Goal: Task Accomplishment & Management: Use online tool/utility

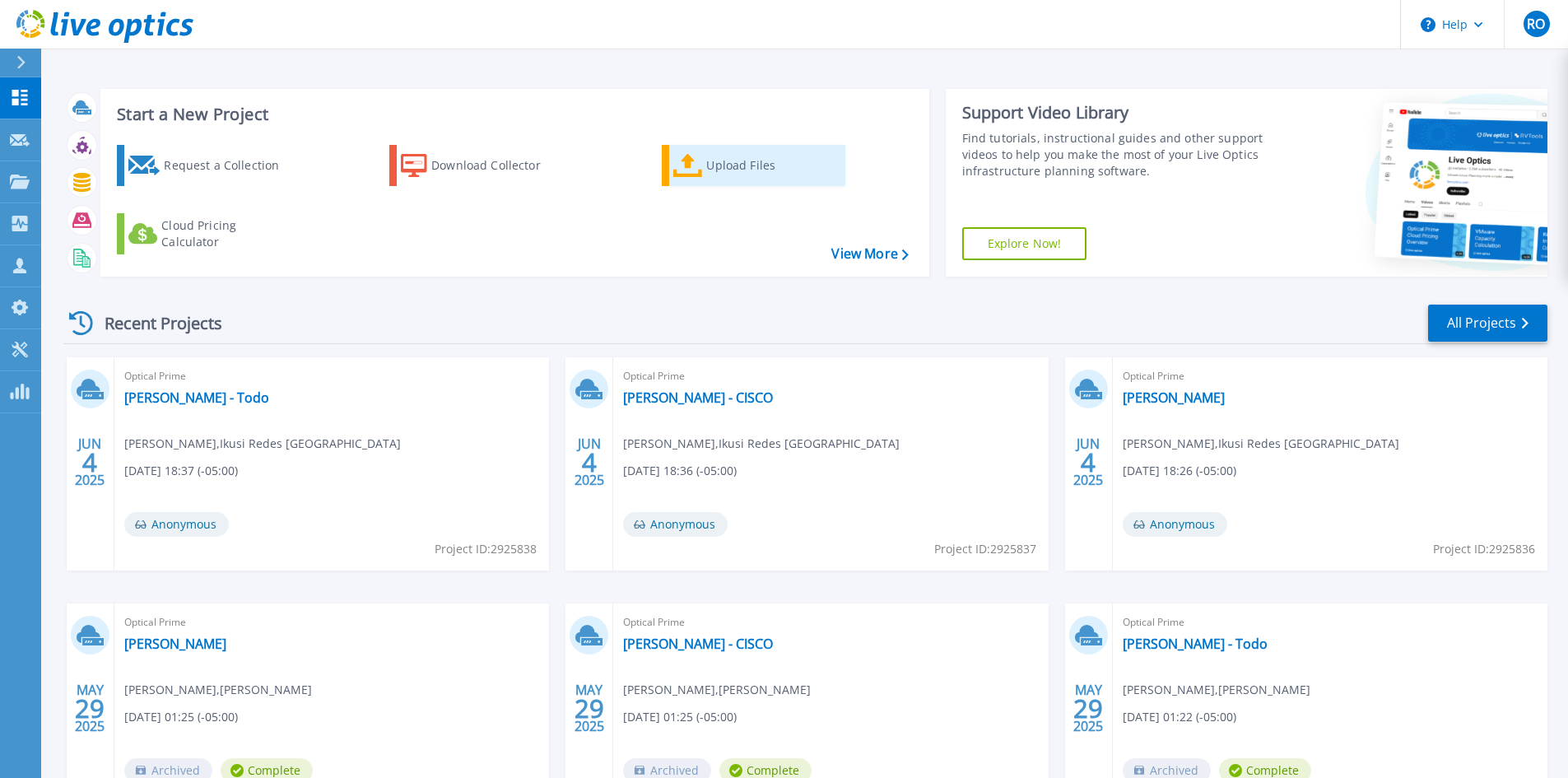
click at [708, 162] on div "Upload Files" at bounding box center [772, 166] width 132 height 33
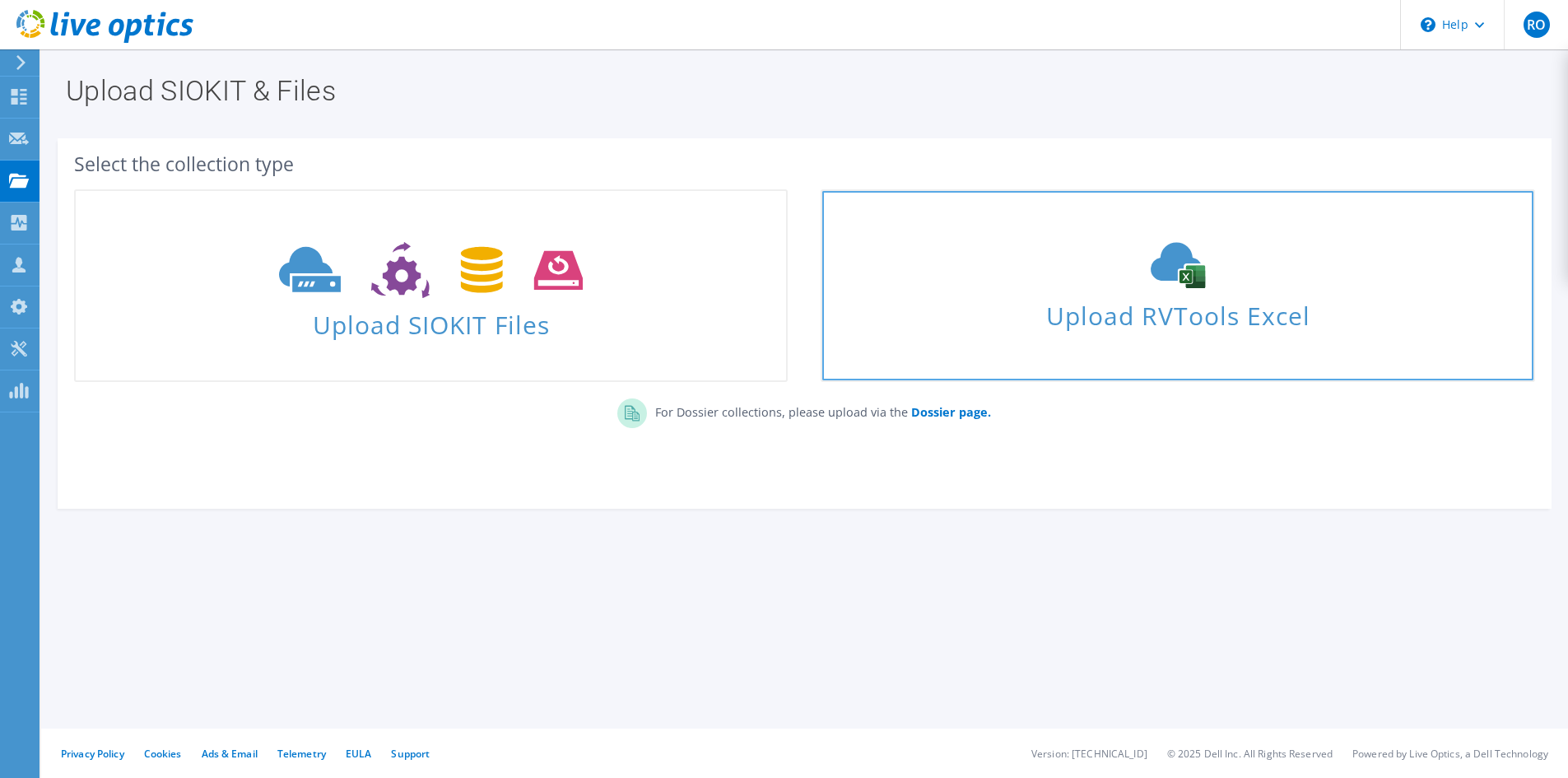
click at [1192, 323] on span "Upload RVTools Excel" at bounding box center [1177, 311] width 710 height 36
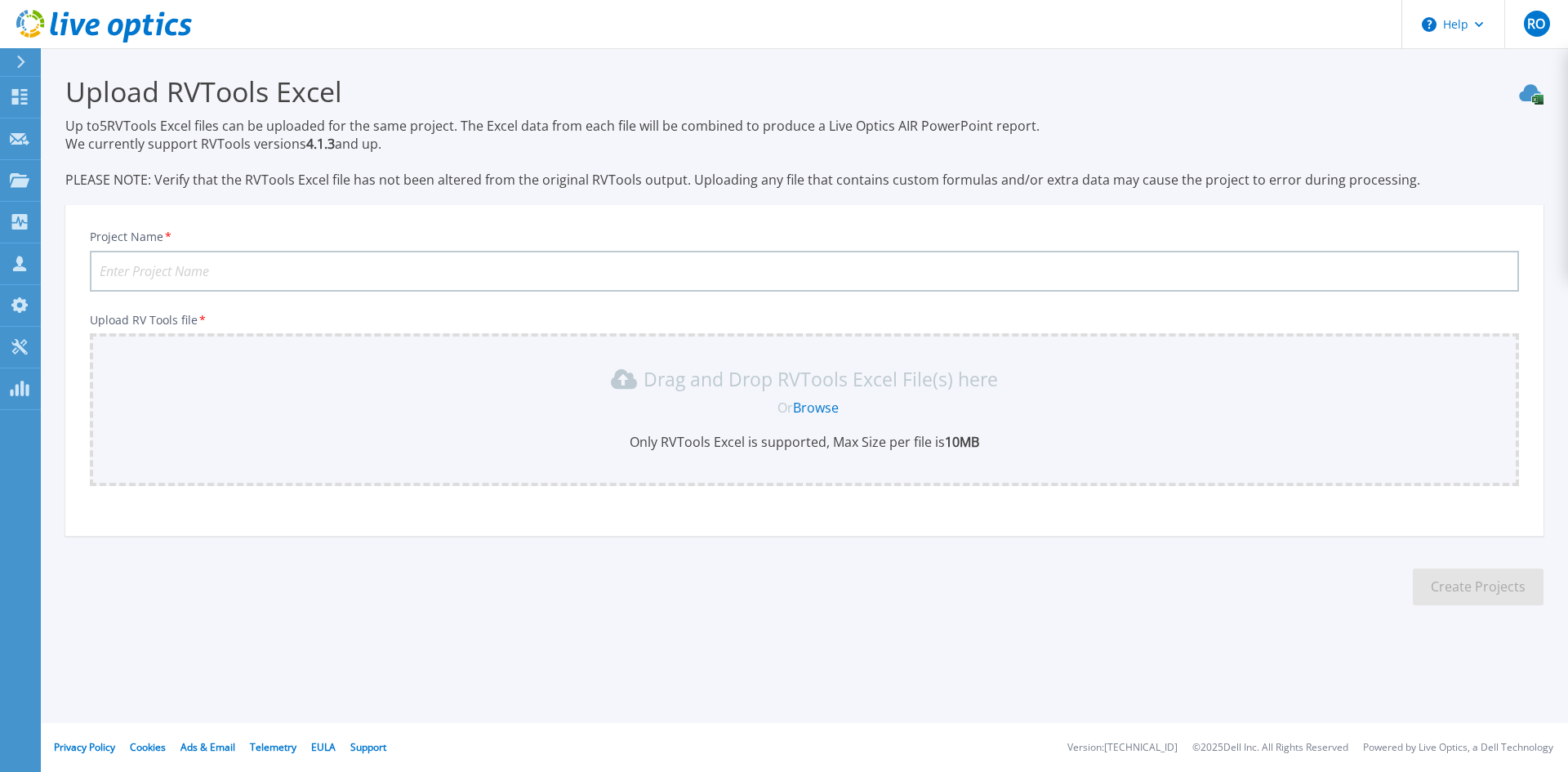
click at [307, 267] on input "Project Name *" at bounding box center [805, 271] width 1430 height 41
type input "OPAIN"
click at [808, 405] on link "Browse" at bounding box center [815, 408] width 46 height 18
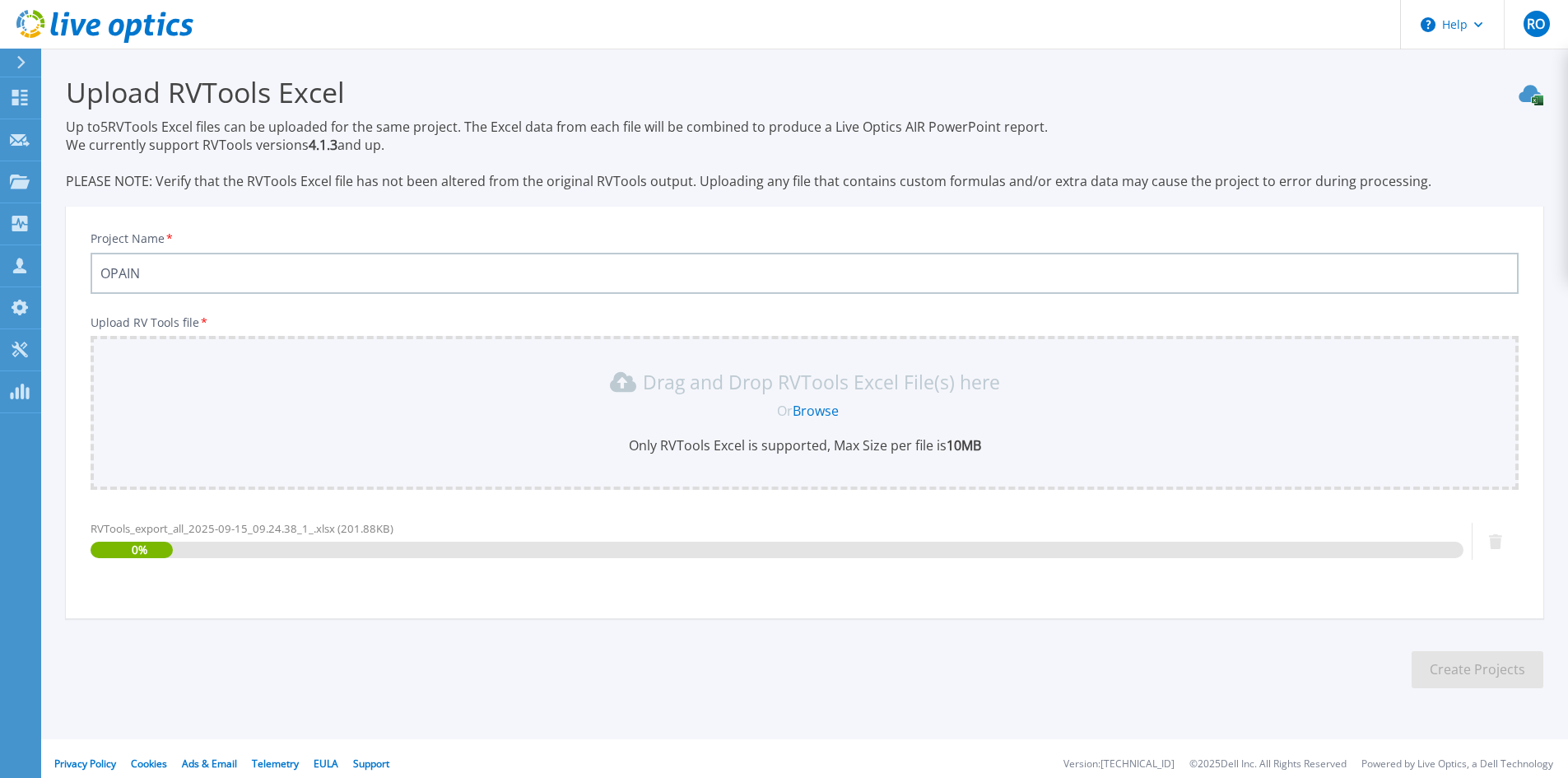
scroll to position [10, 0]
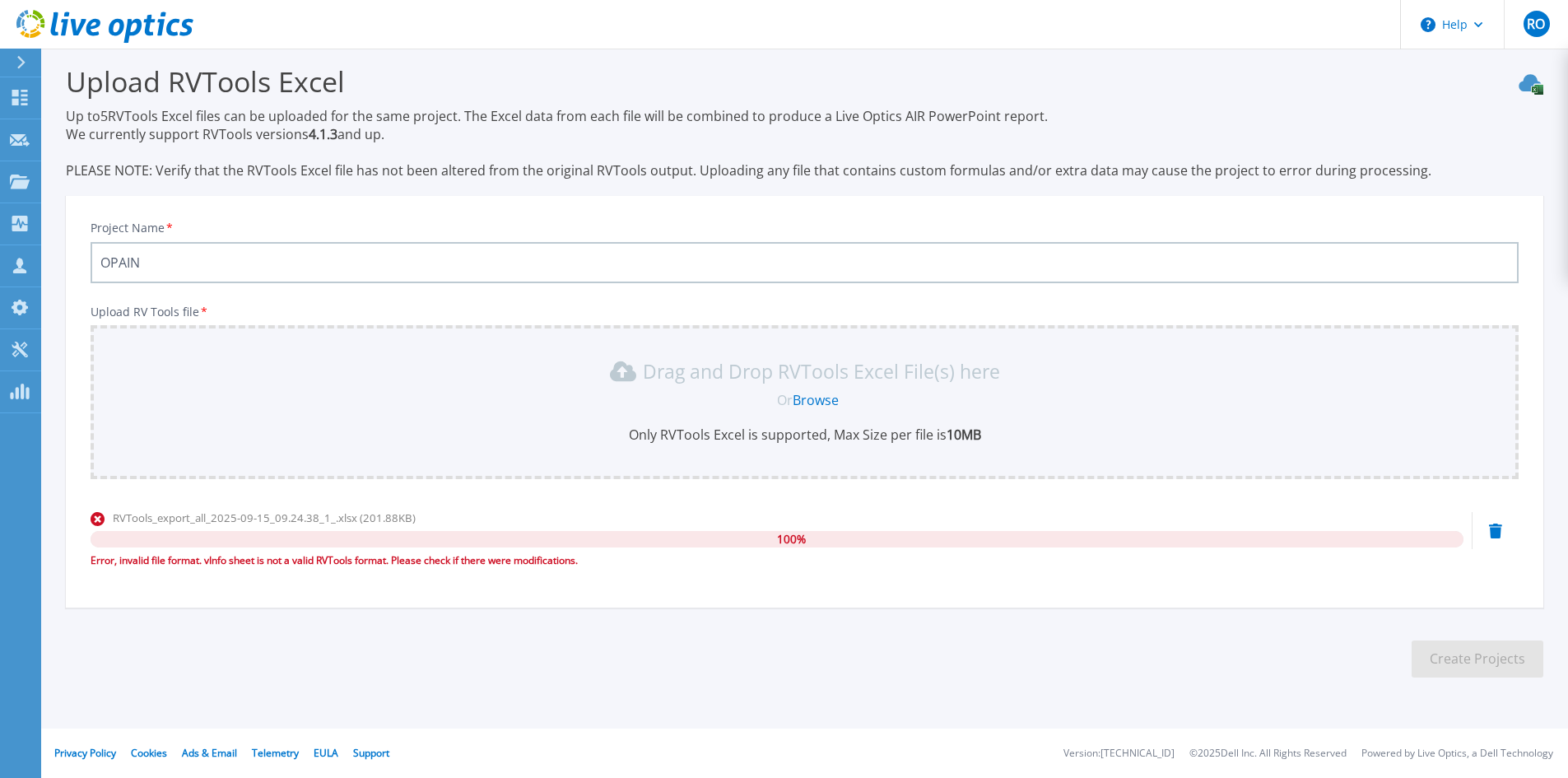
drag, startPoint x: 212, startPoint y: 630, endPoint x: 372, endPoint y: 561, distance: 174.2
click at [212, 630] on section "Upload RVTools Excel Up to 5 RVTools Excel files can be uploaded for the same p…" at bounding box center [804, 376] width 1527 height 677
click at [828, 394] on link "Browse" at bounding box center [815, 399] width 46 height 18
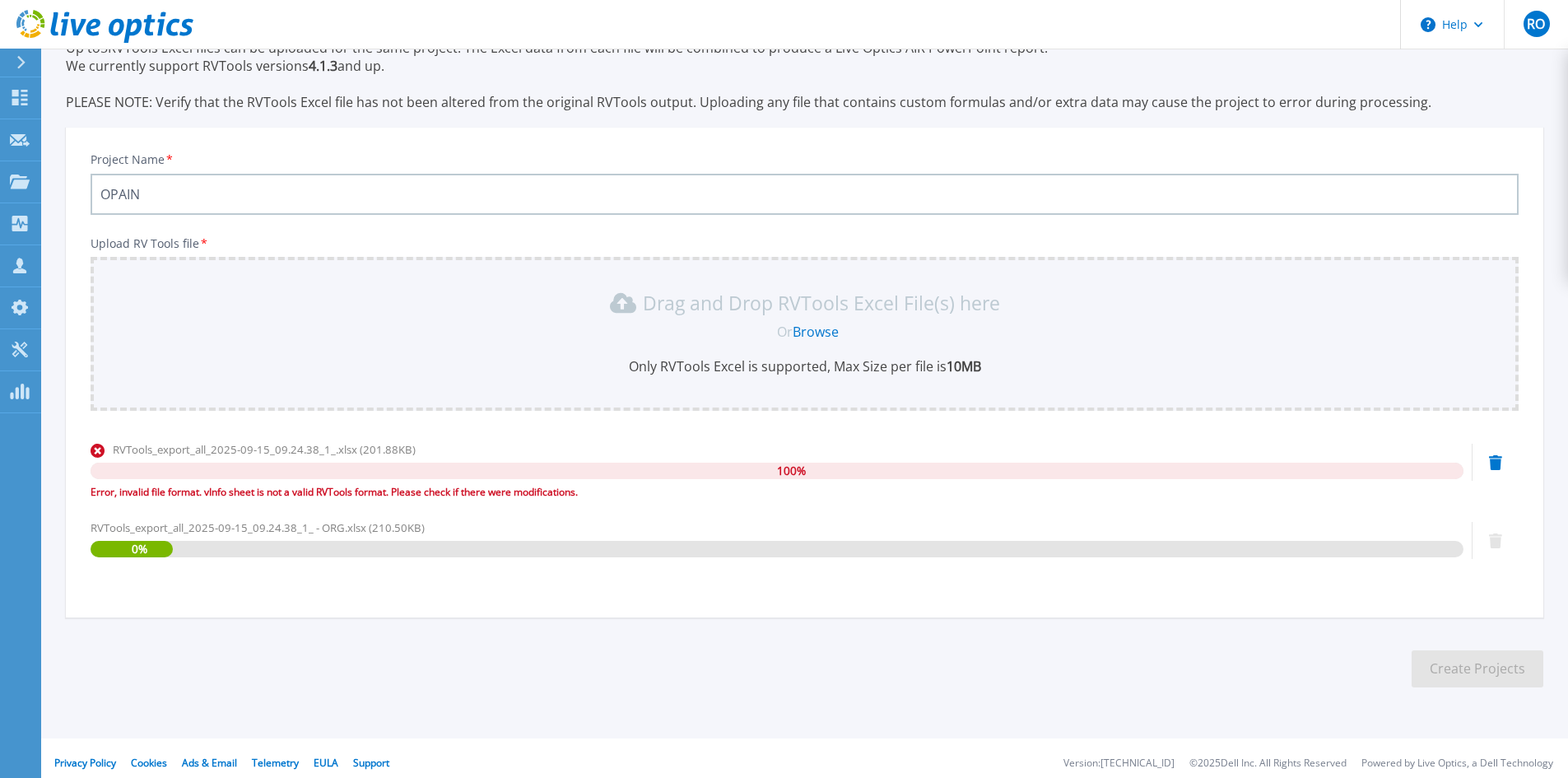
scroll to position [89, 0]
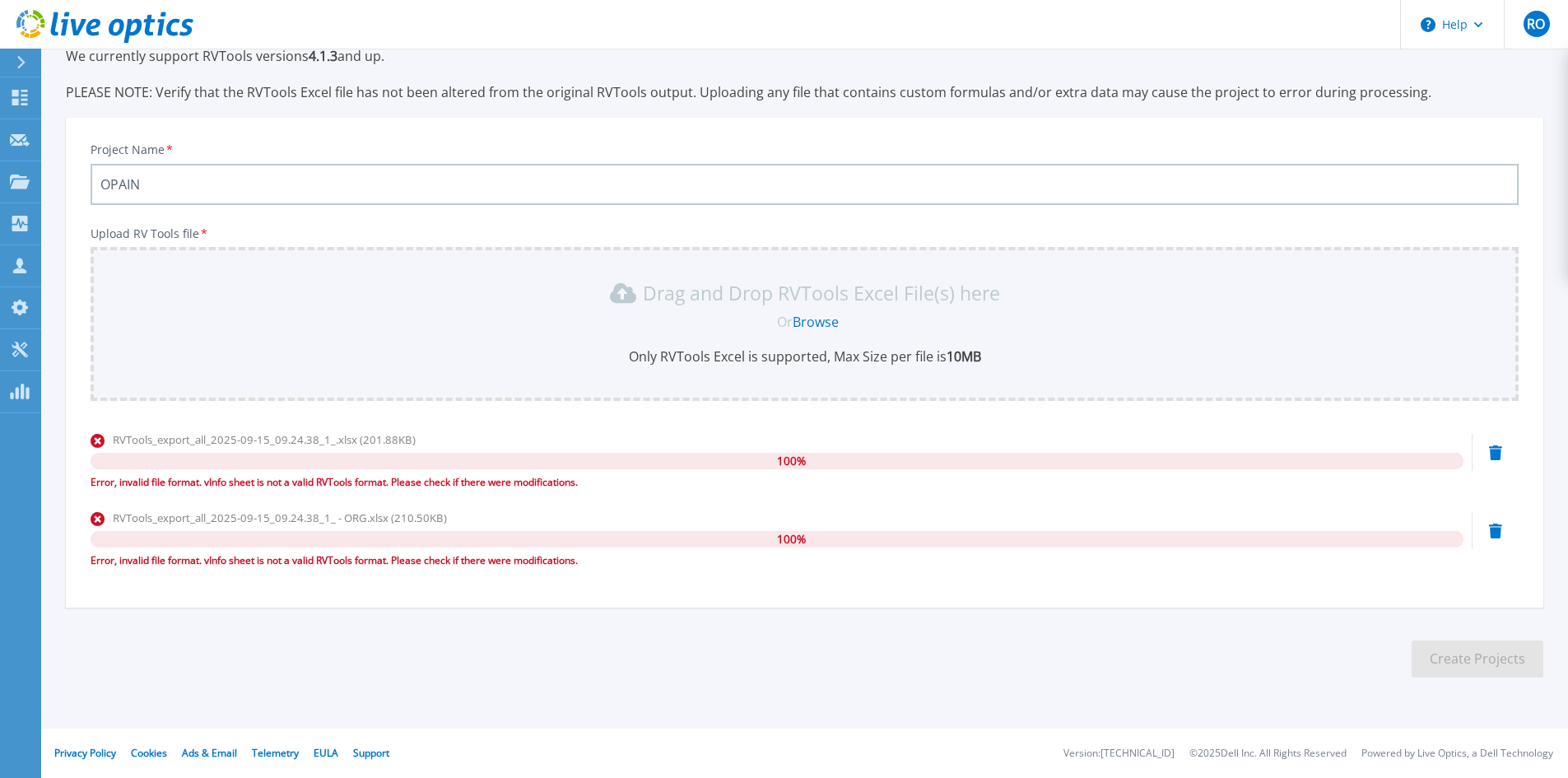
click at [261, 556] on div "Error, invalid file format. vInfo sheet is not a valid RVTools format. Please c…" at bounding box center [777, 560] width 1373 height 17
click at [258, 559] on div "Error, invalid file format. vInfo sheet is not a valid RVTools format. Please c…" at bounding box center [777, 560] width 1373 height 17
click at [823, 324] on link "Browse" at bounding box center [815, 322] width 46 height 18
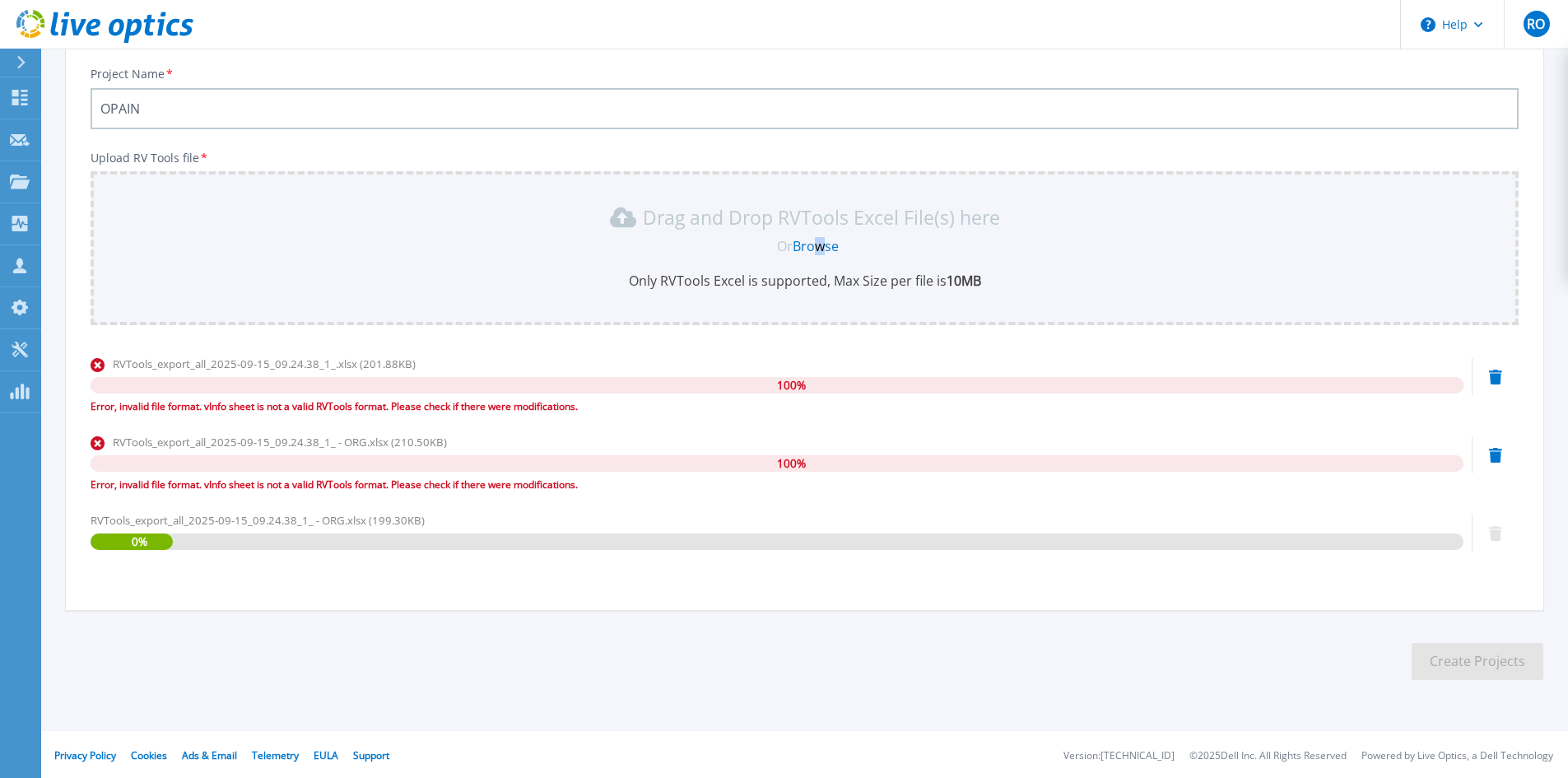
scroll to position [167, 0]
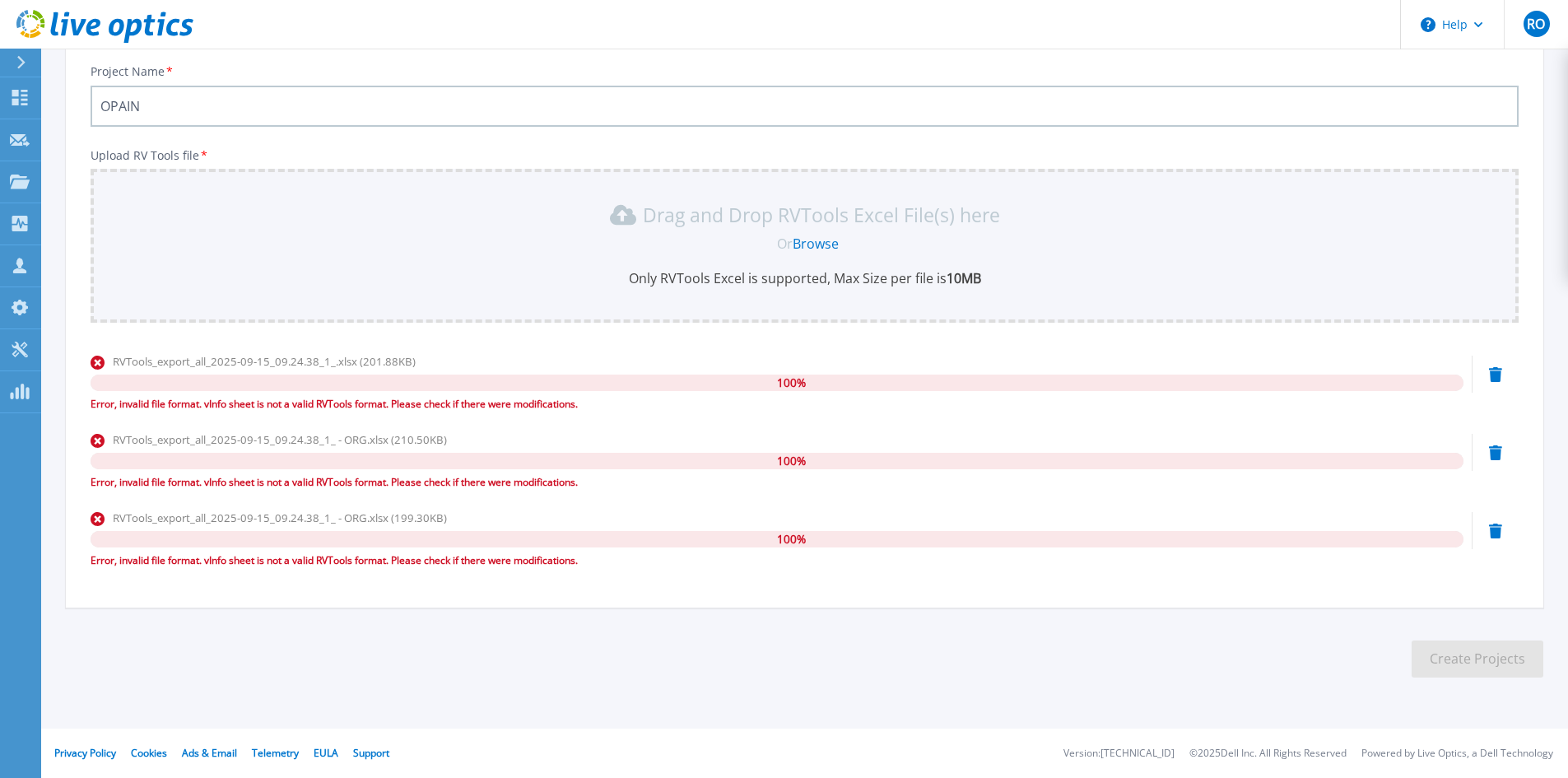
click at [806, 246] on link "Browse" at bounding box center [815, 243] width 46 height 18
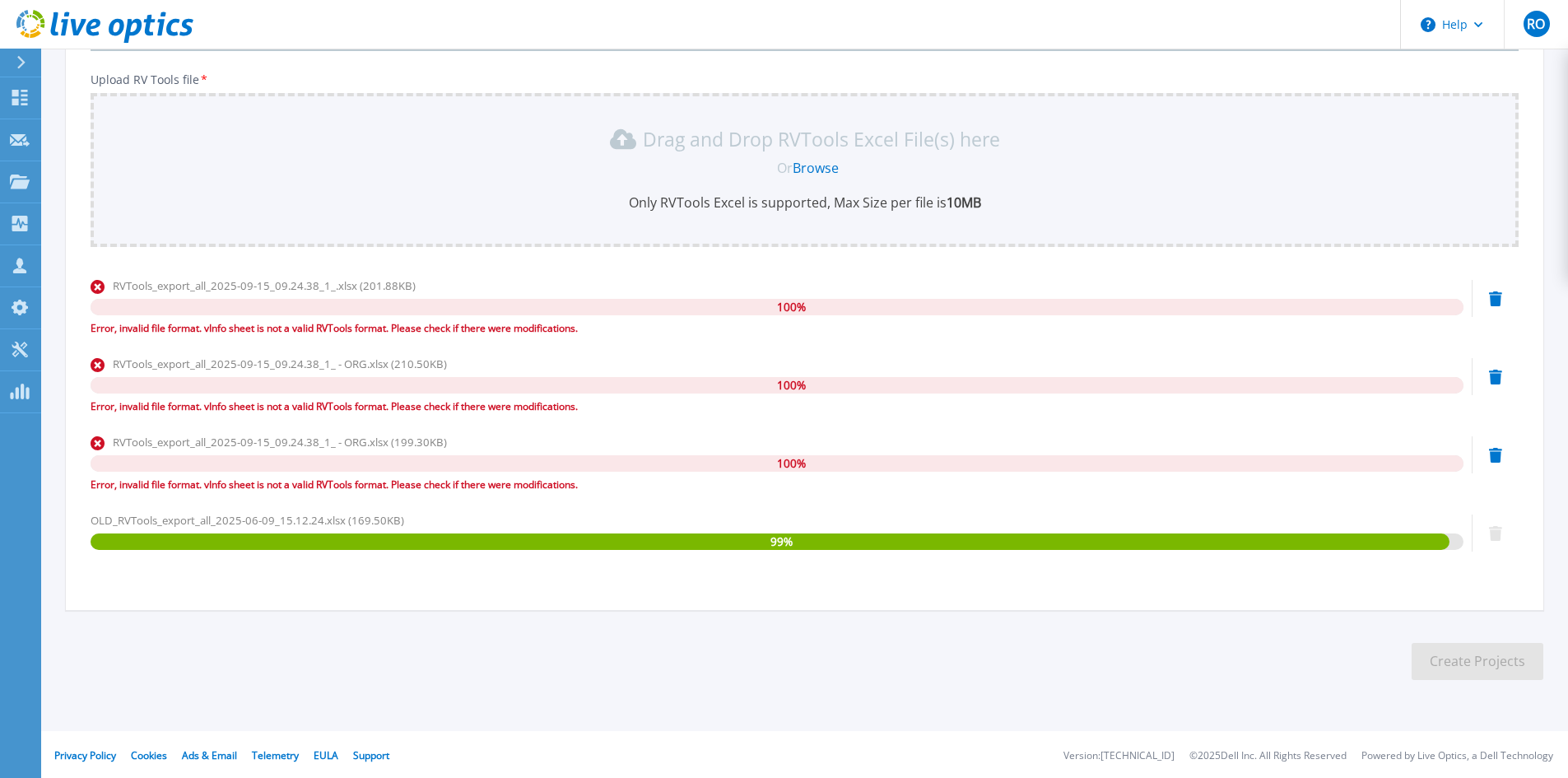
scroll to position [245, 0]
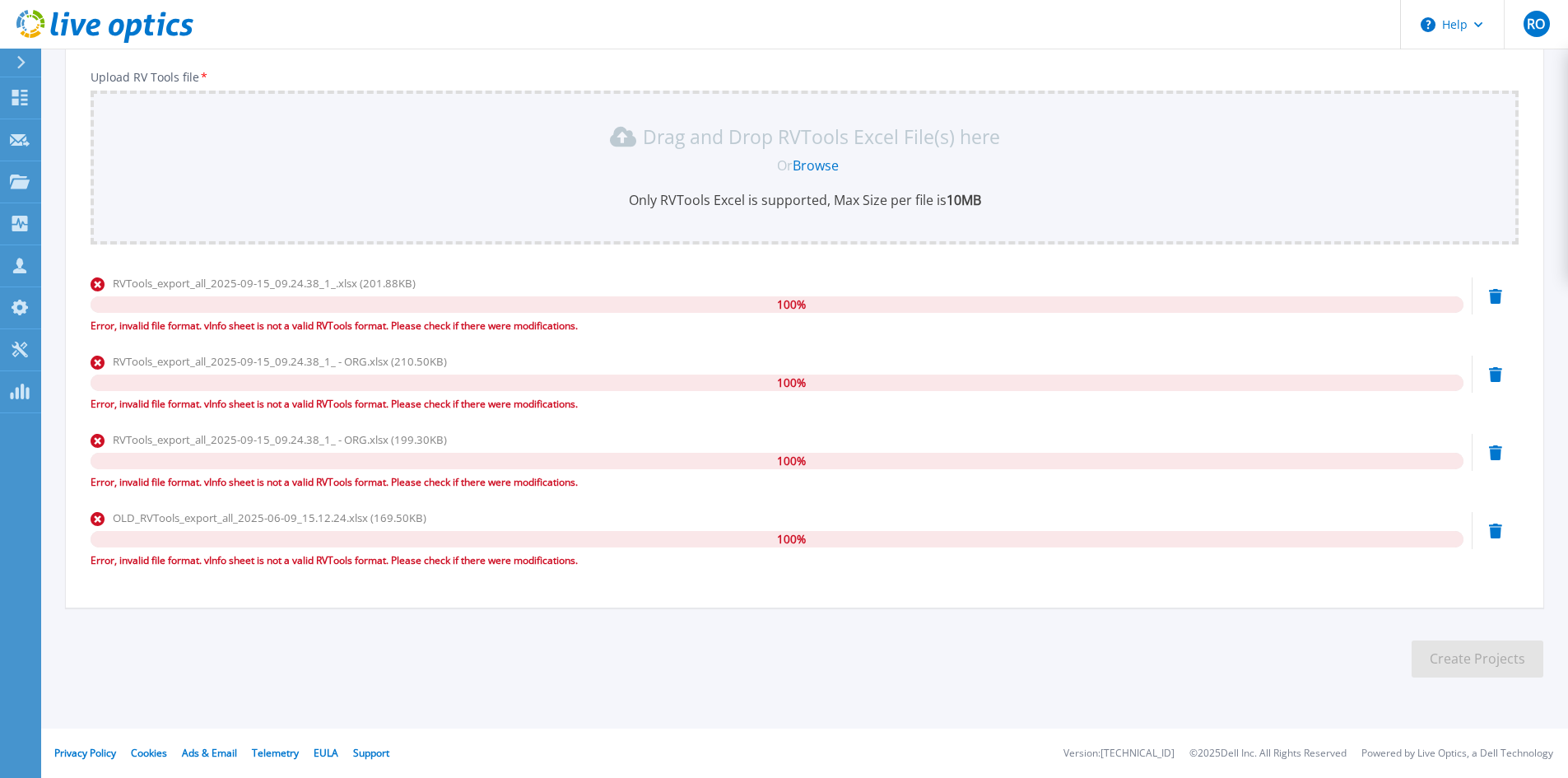
click at [266, 558] on div "Error, invalid file format. vInfo sheet is not a valid RVTools format. Please c…" at bounding box center [777, 560] width 1373 height 17
click at [802, 159] on link "Browse" at bounding box center [815, 165] width 46 height 18
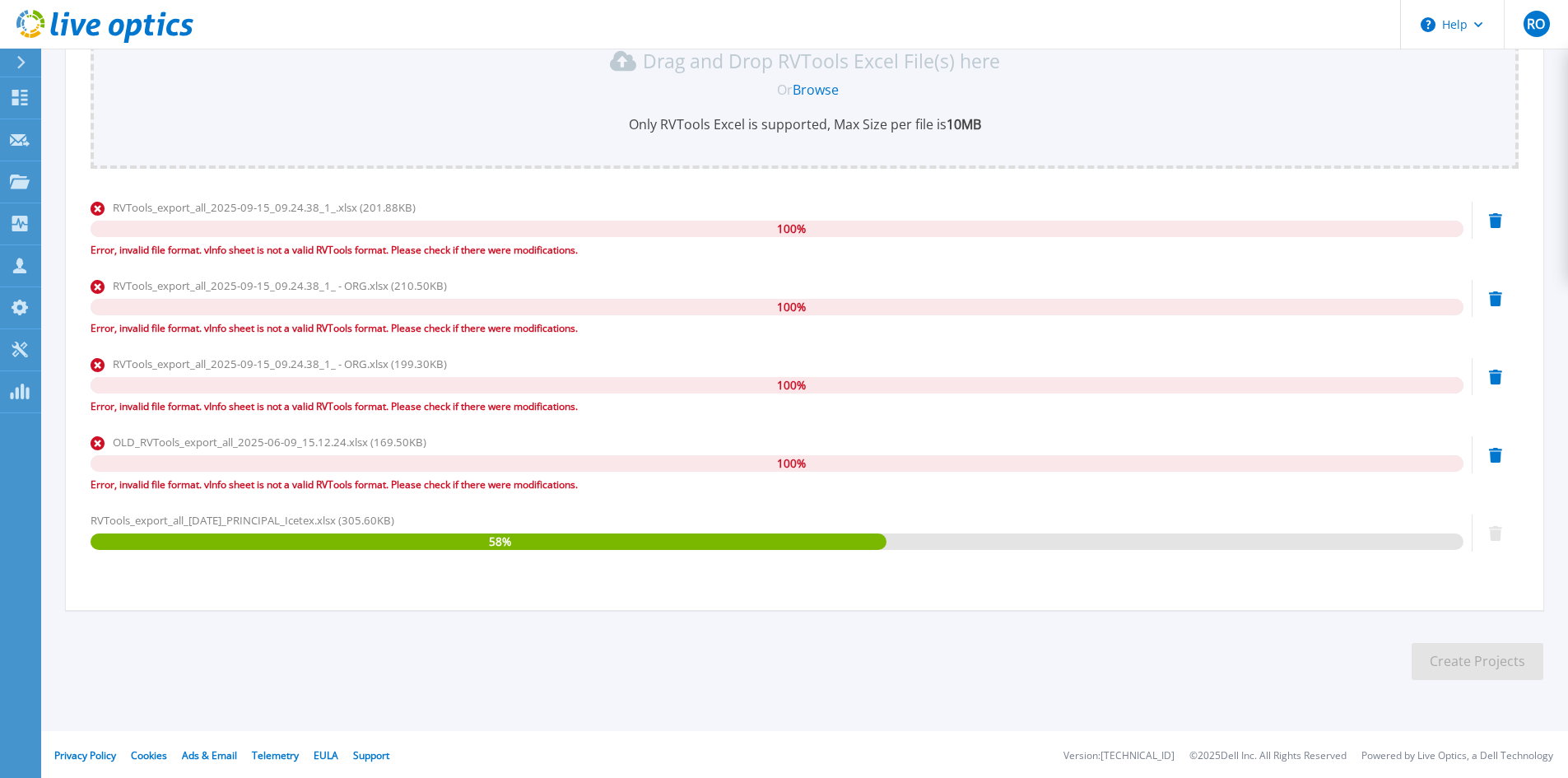
scroll to position [324, 0]
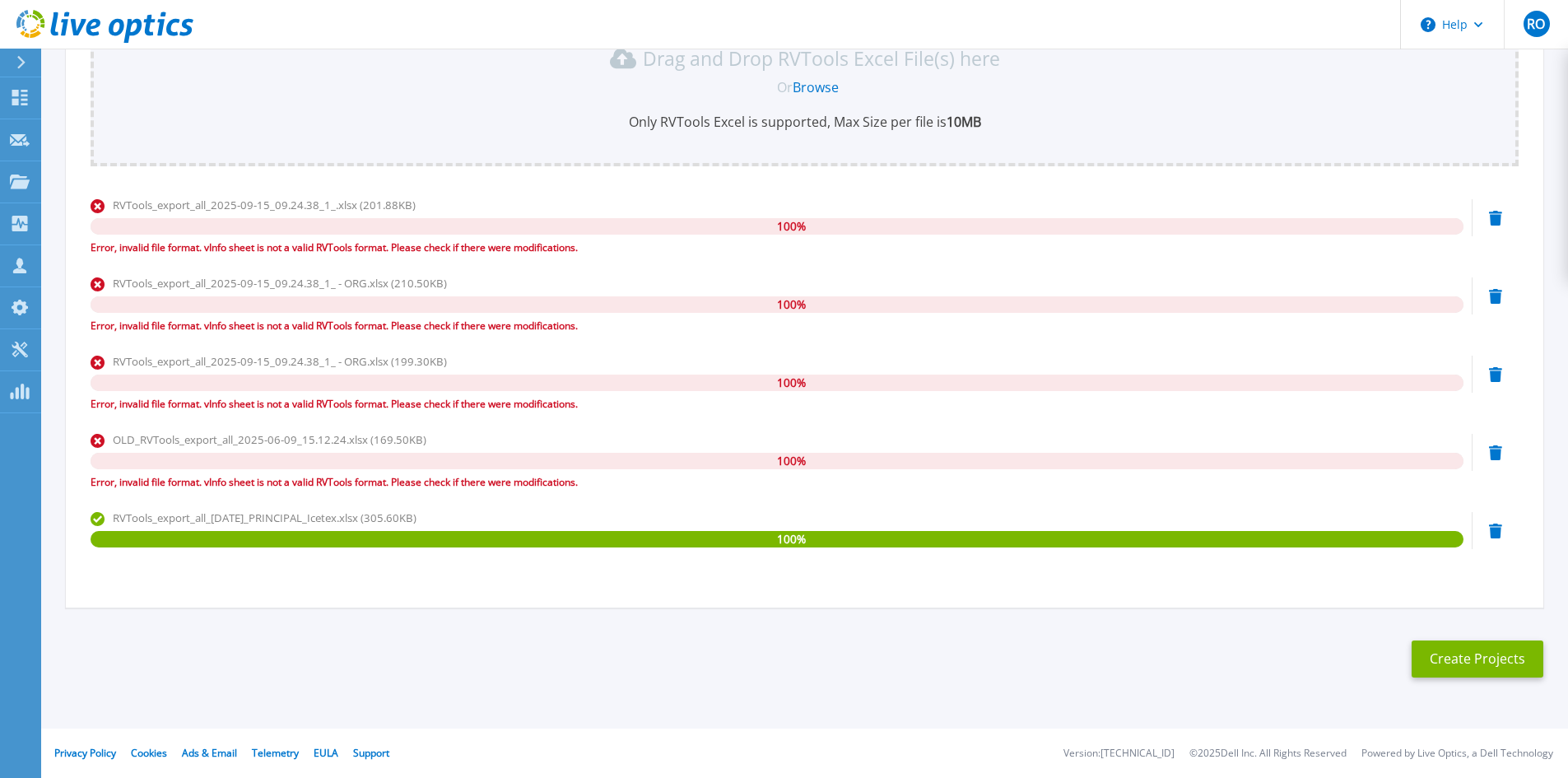
click at [1498, 535] on icon at bounding box center [1495, 530] width 13 height 15
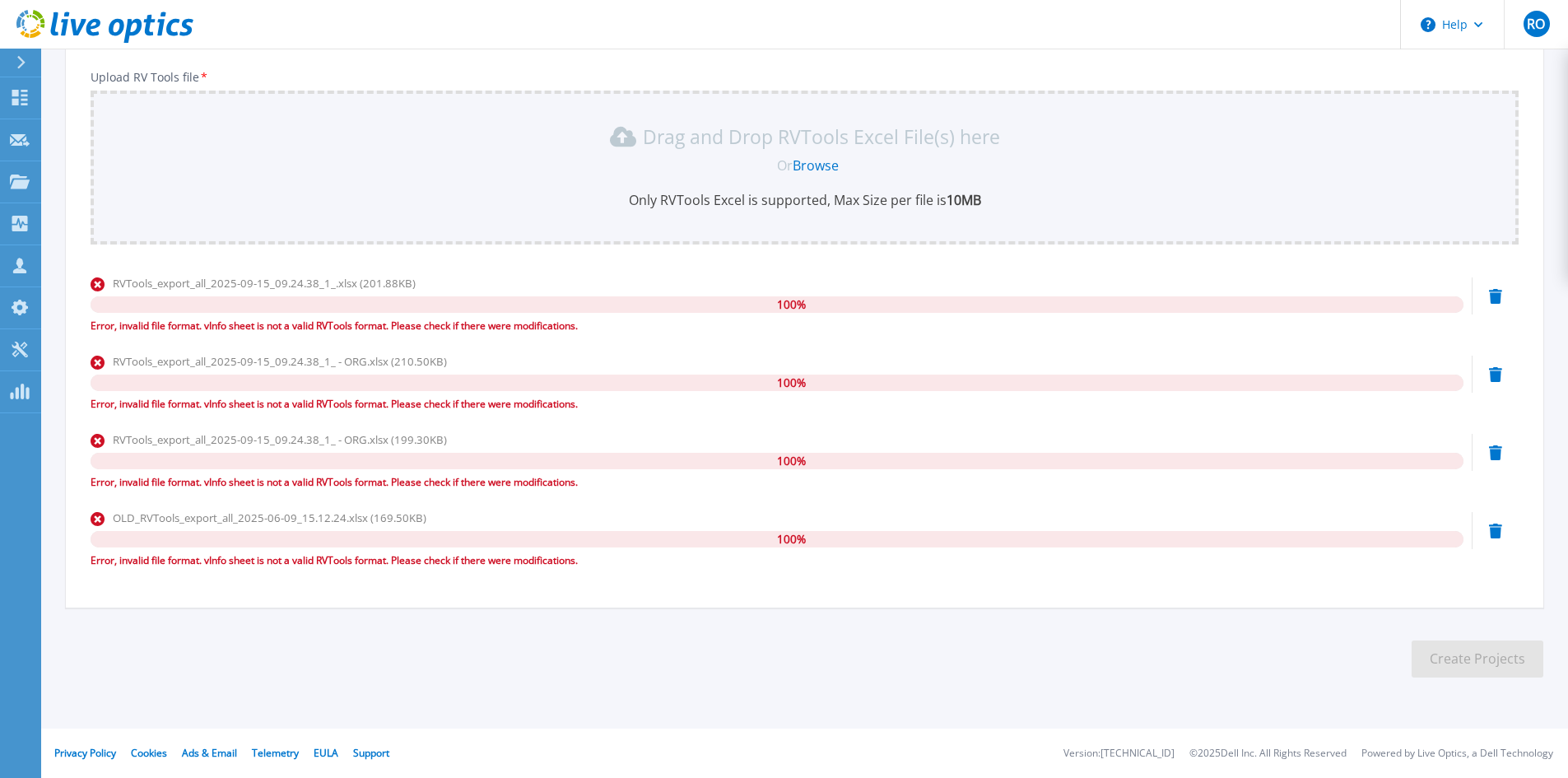
click at [1494, 455] on icon at bounding box center [1495, 453] width 13 height 15
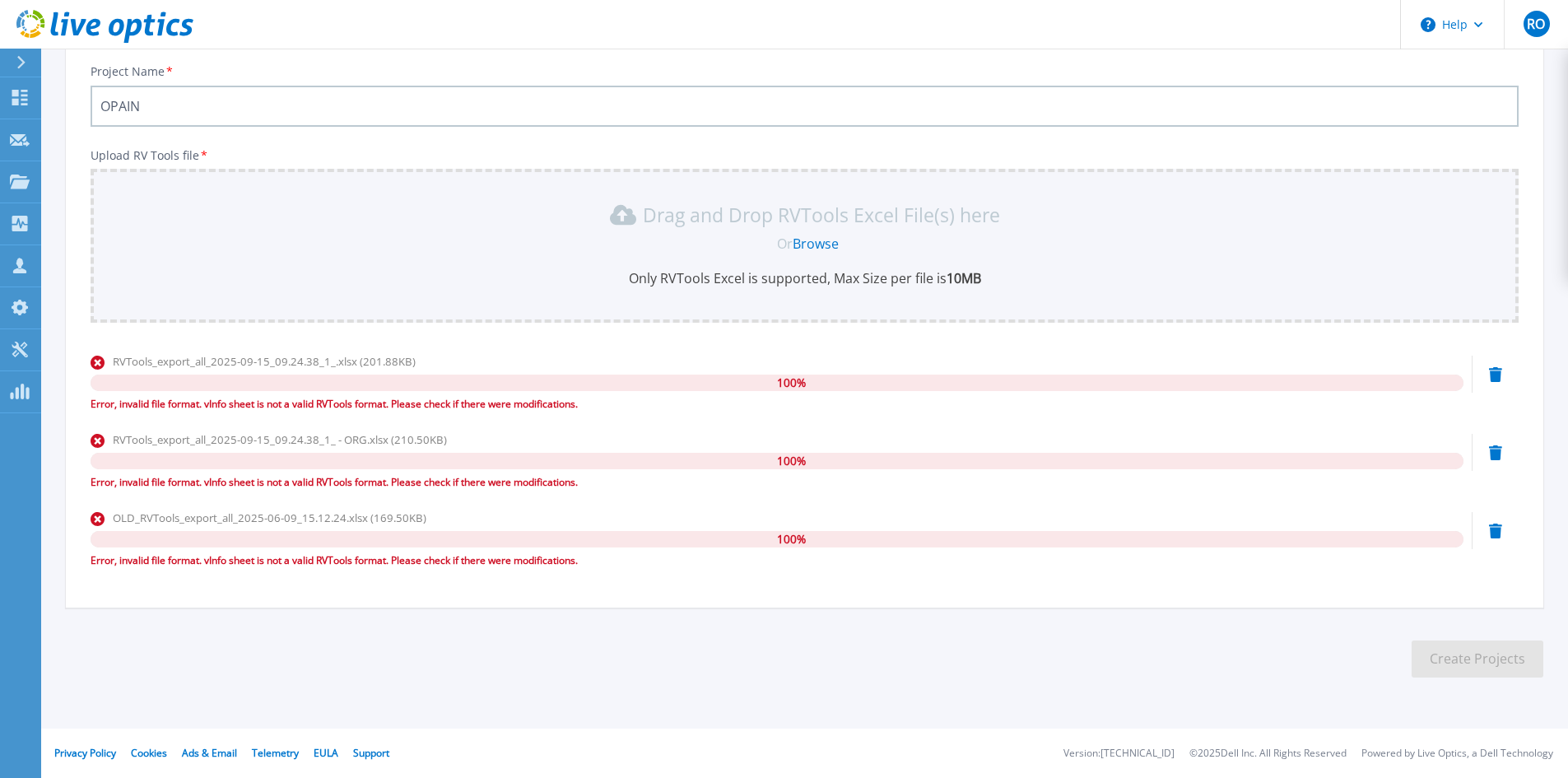
click at [1490, 369] on div at bounding box center [1495, 373] width 13 height 17
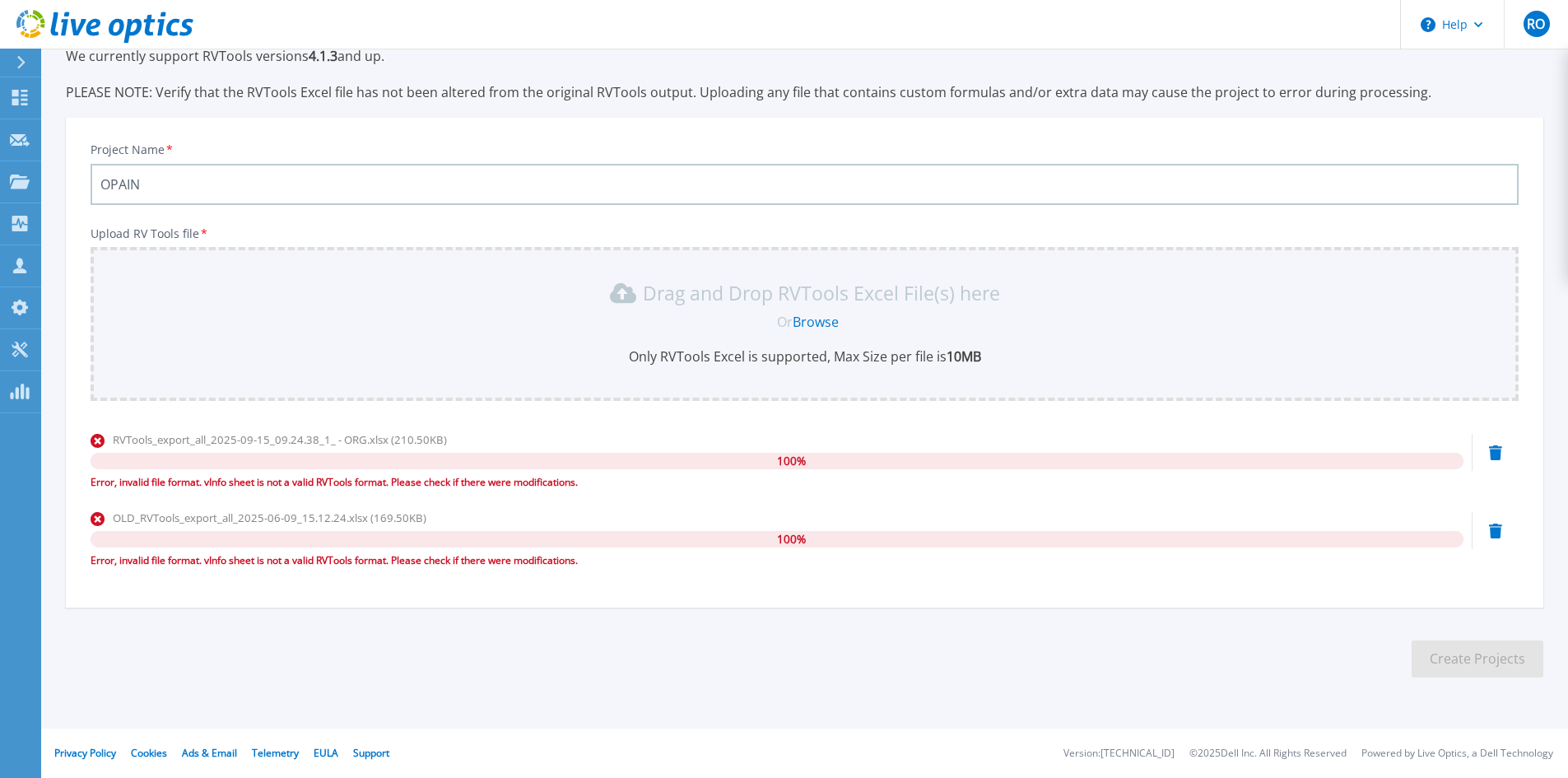
click at [1490, 459] on icon at bounding box center [1495, 453] width 13 height 15
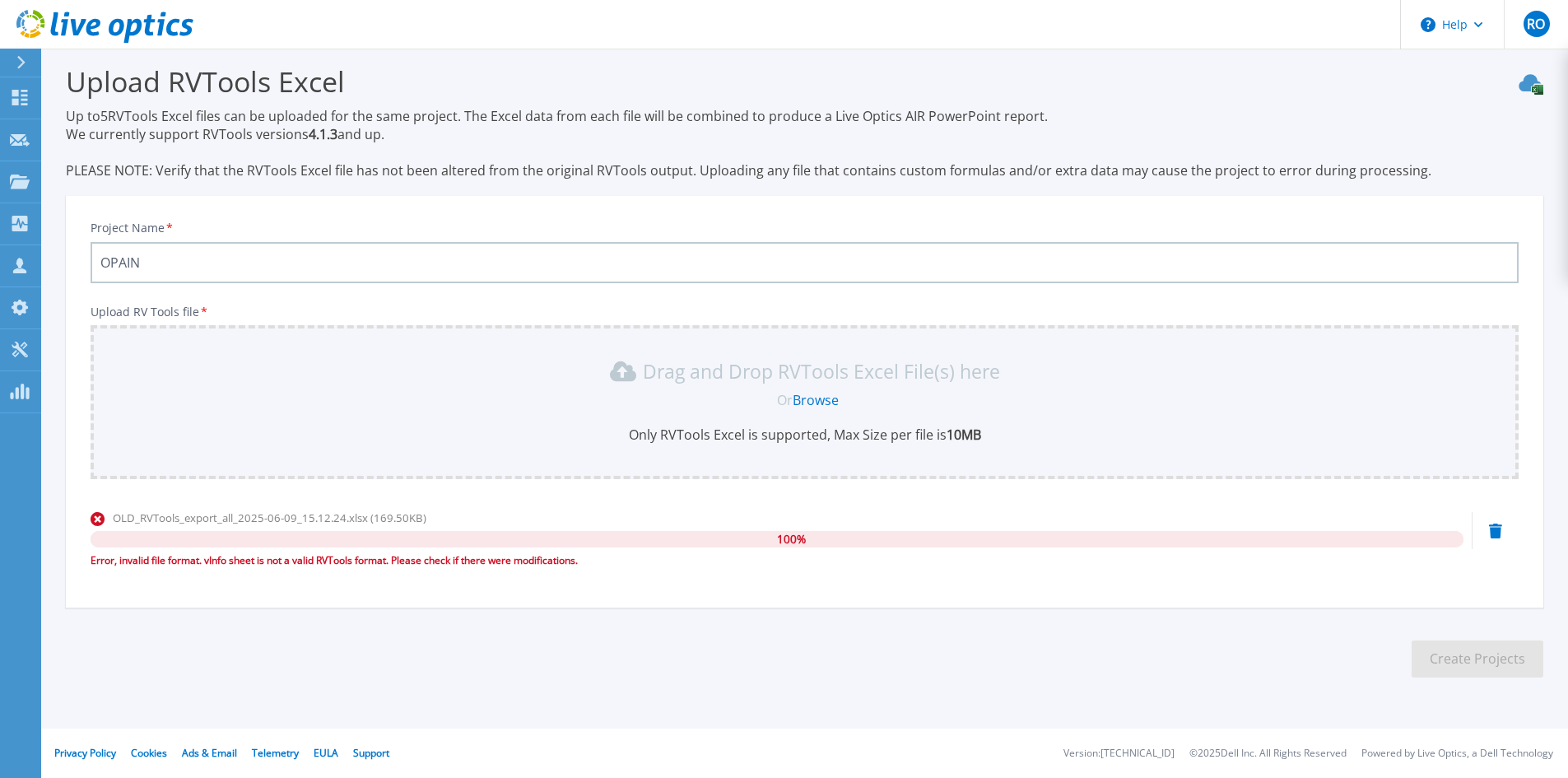
click at [1496, 534] on icon at bounding box center [1495, 530] width 13 height 15
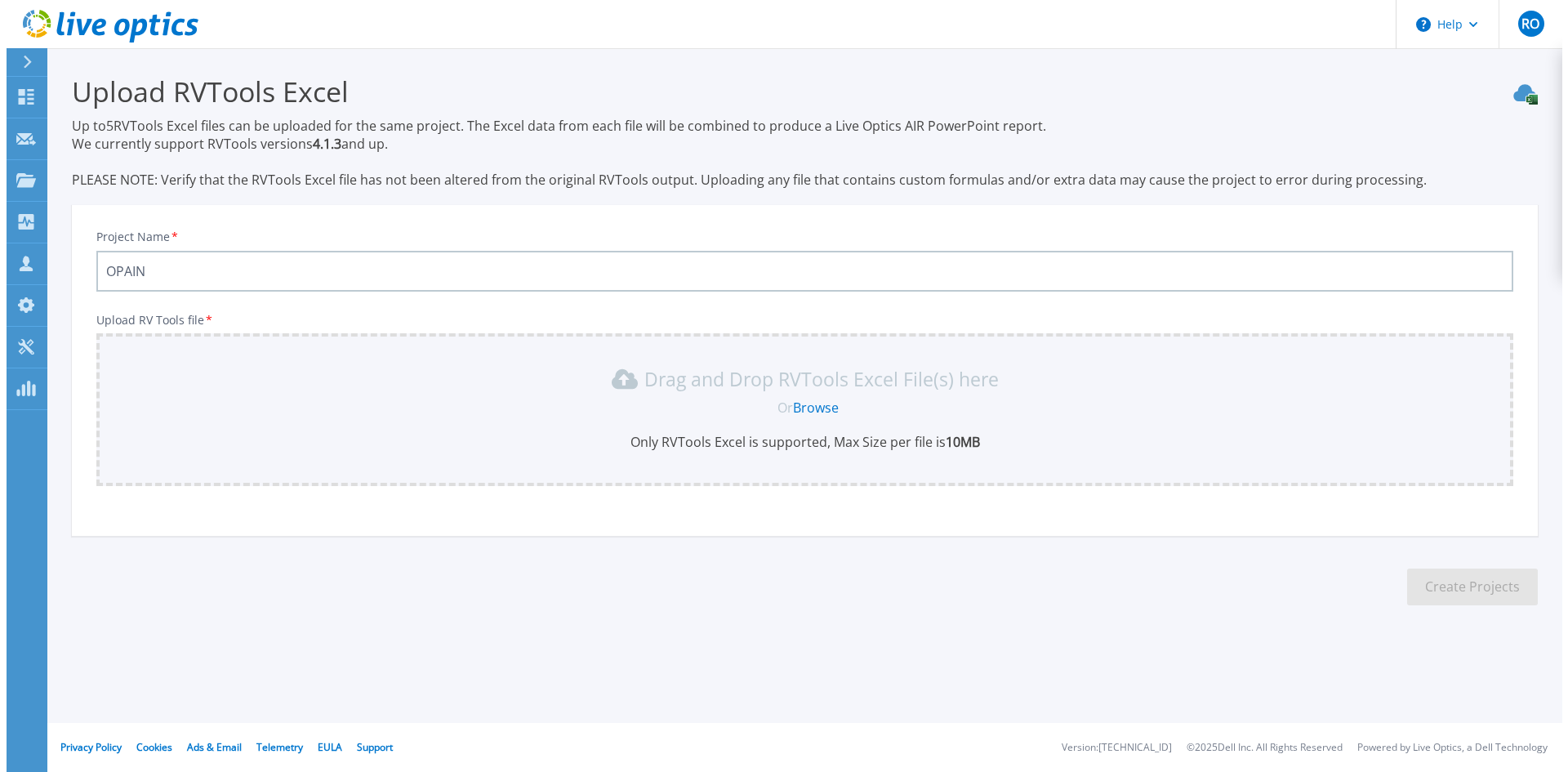
scroll to position [0, 0]
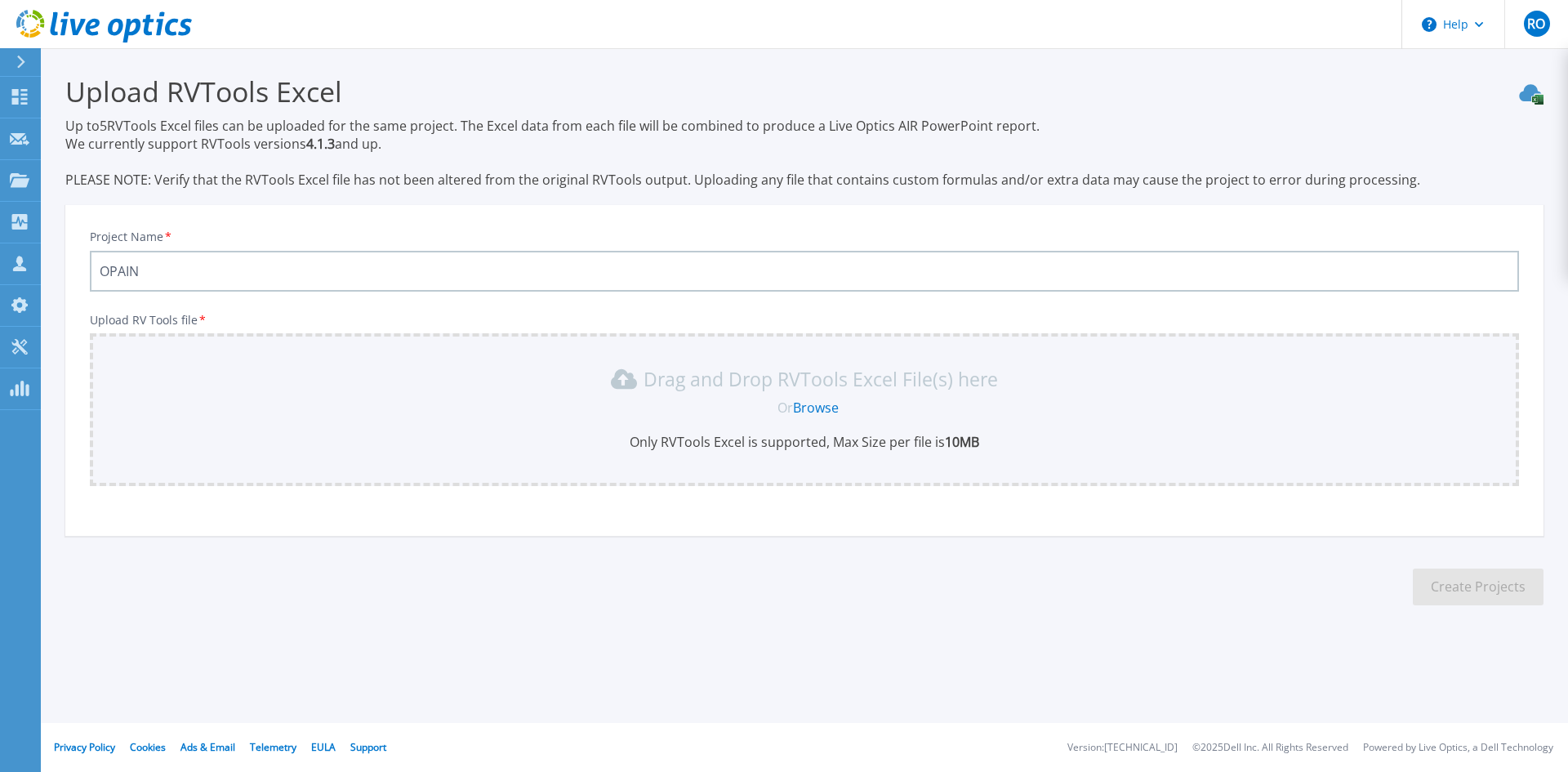
click at [815, 408] on link "Browse" at bounding box center [815, 408] width 46 height 18
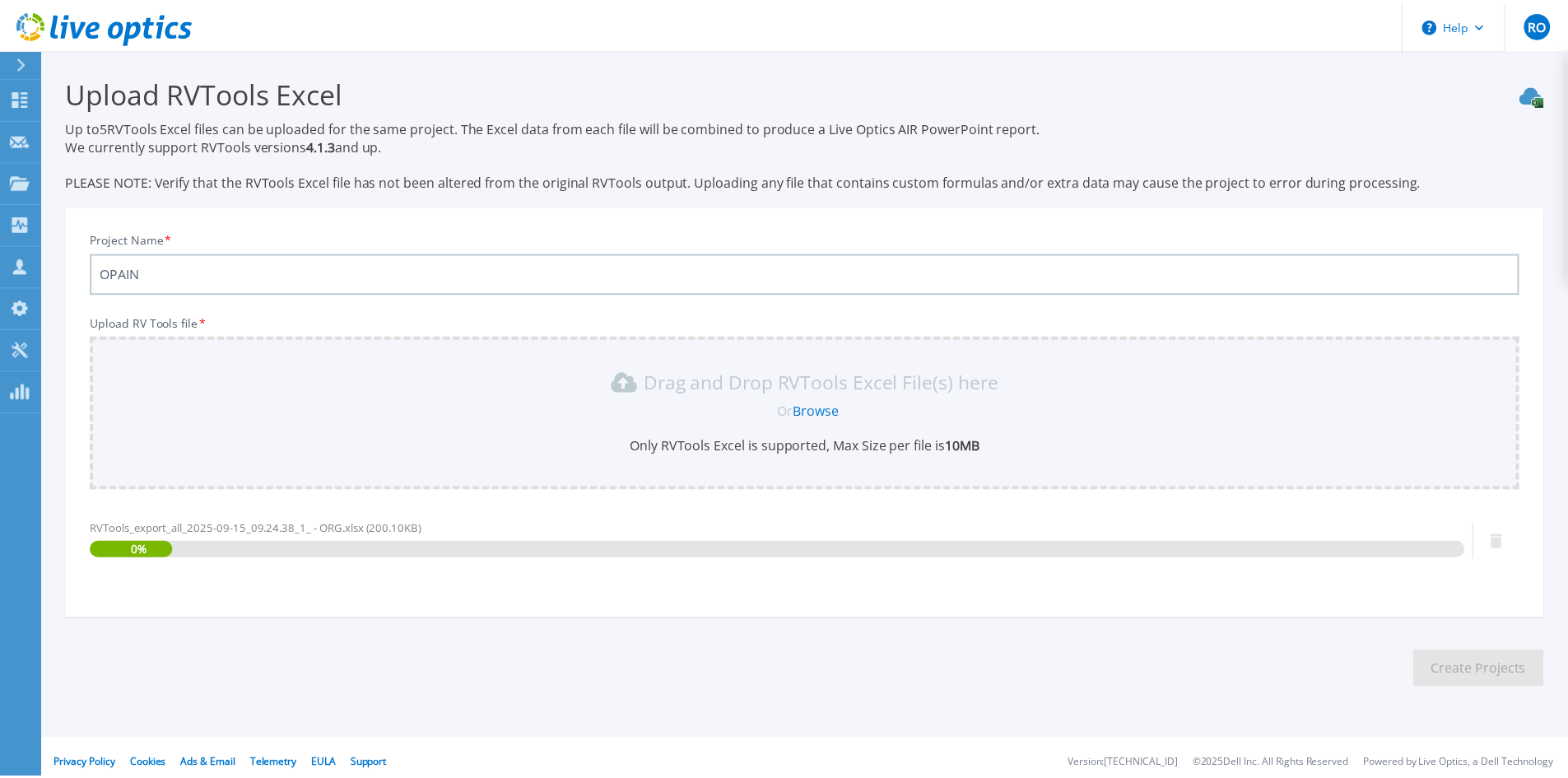
scroll to position [10, 0]
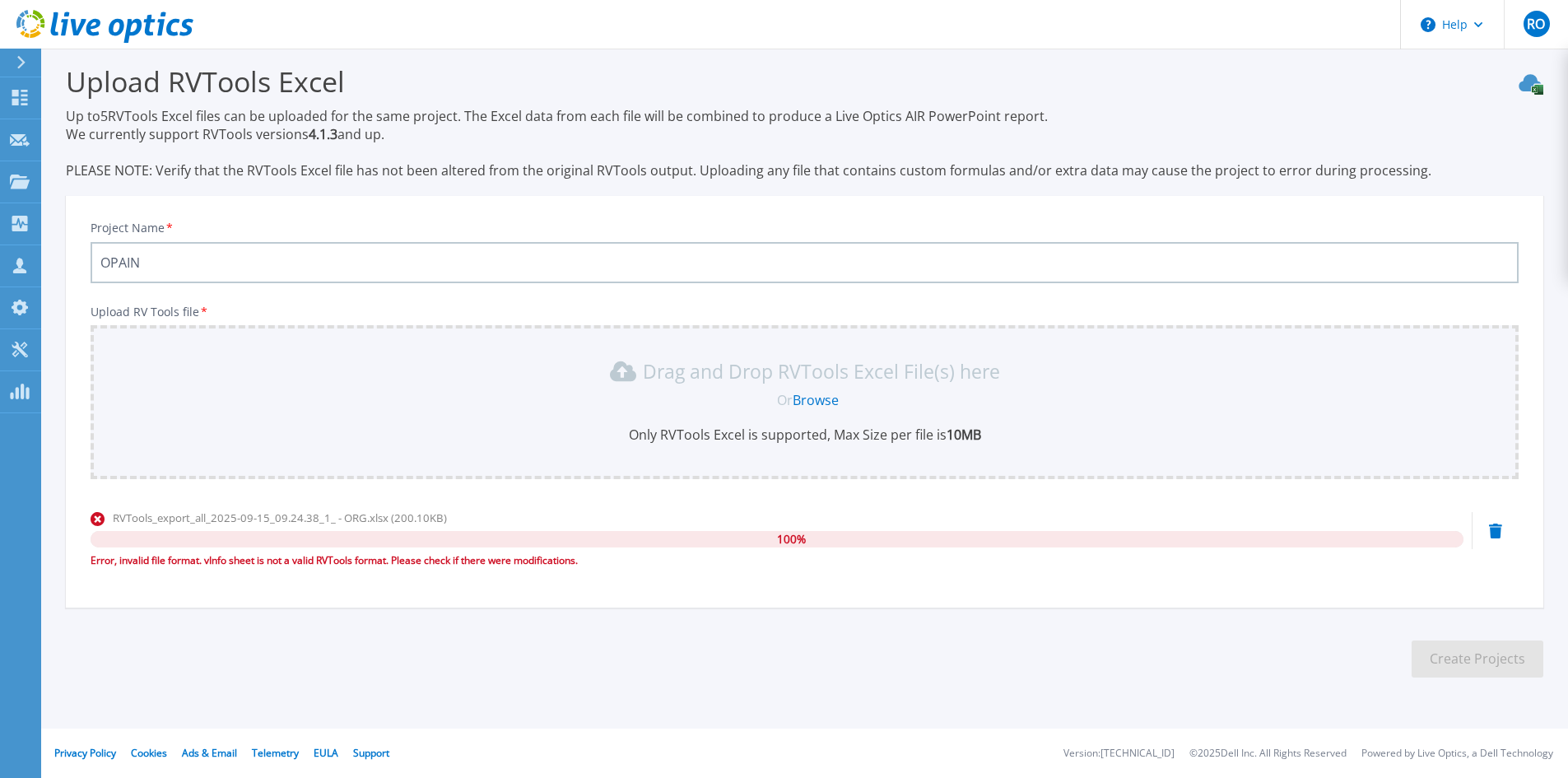
click at [1498, 532] on icon at bounding box center [1495, 530] width 13 height 15
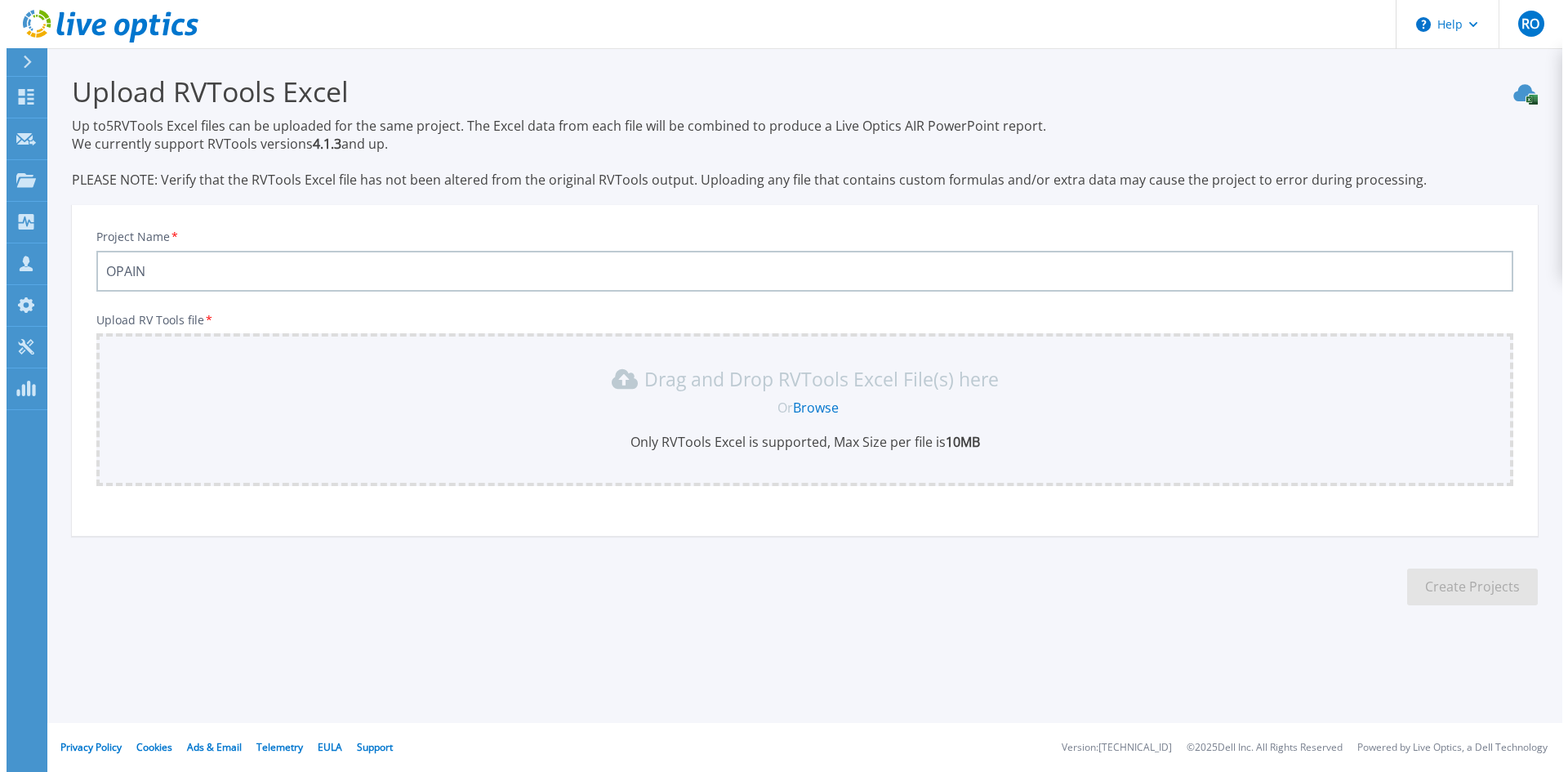
scroll to position [0, 0]
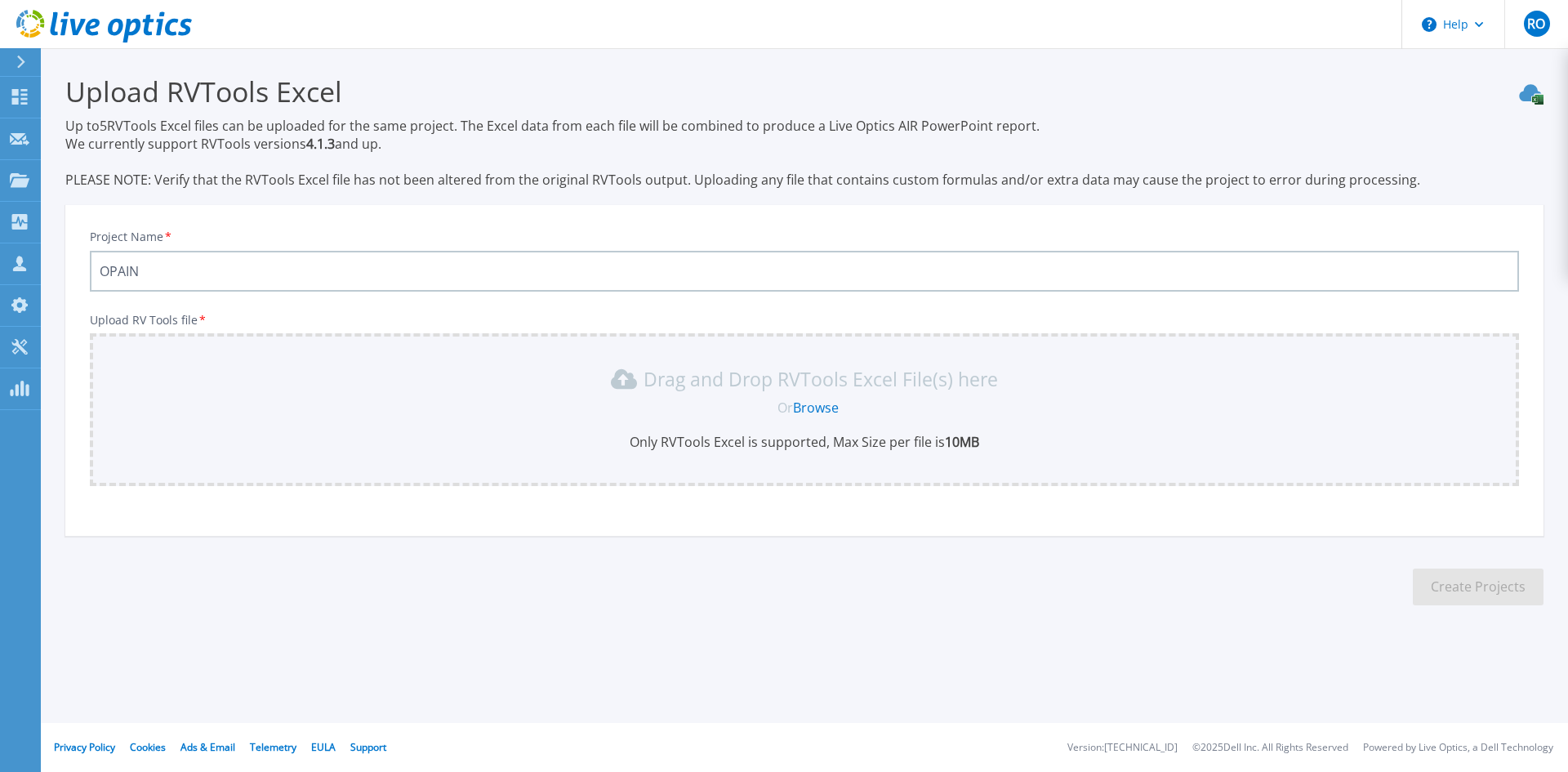
click at [819, 410] on link "Browse" at bounding box center [815, 408] width 46 height 18
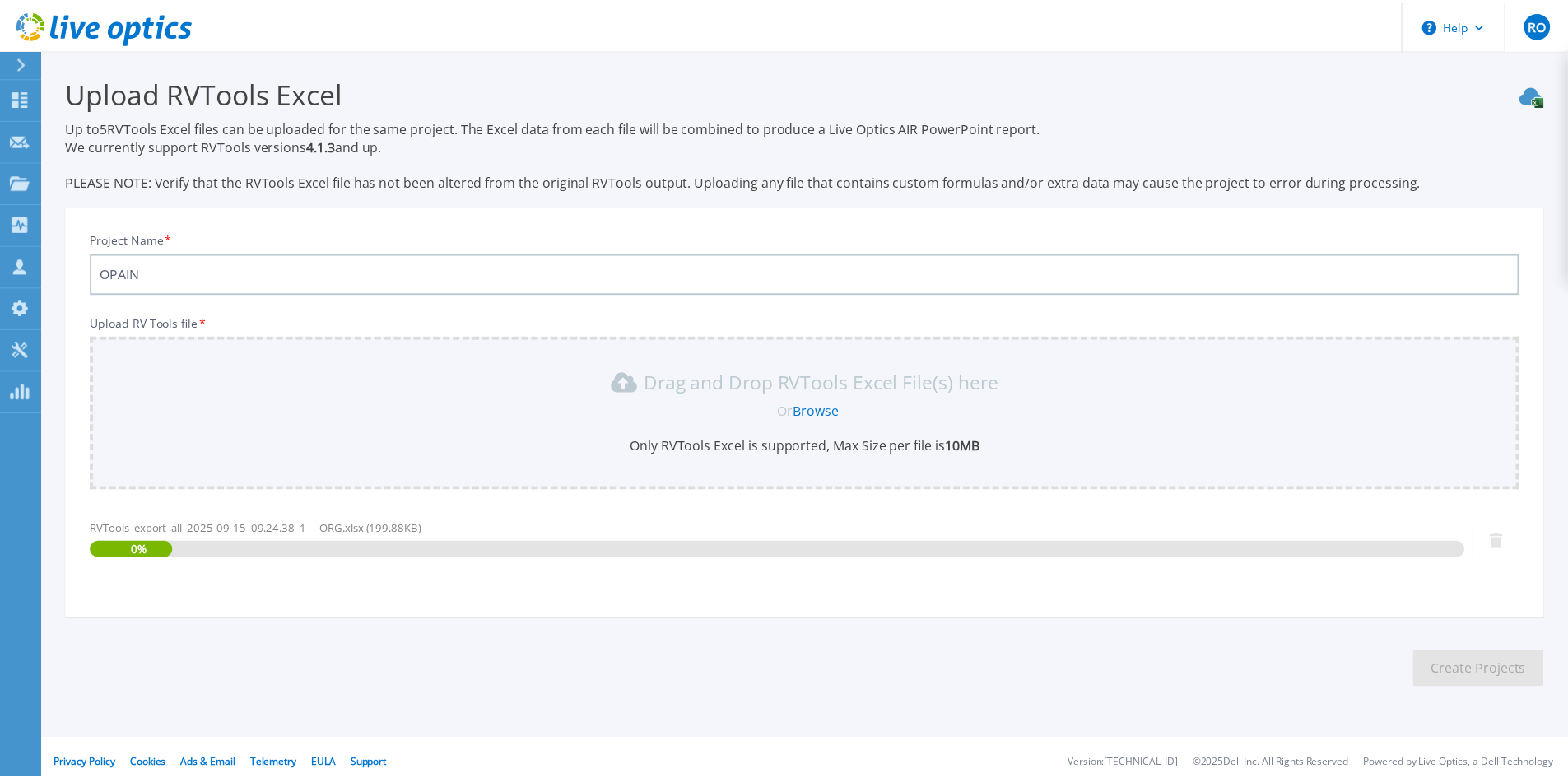
scroll to position [10, 0]
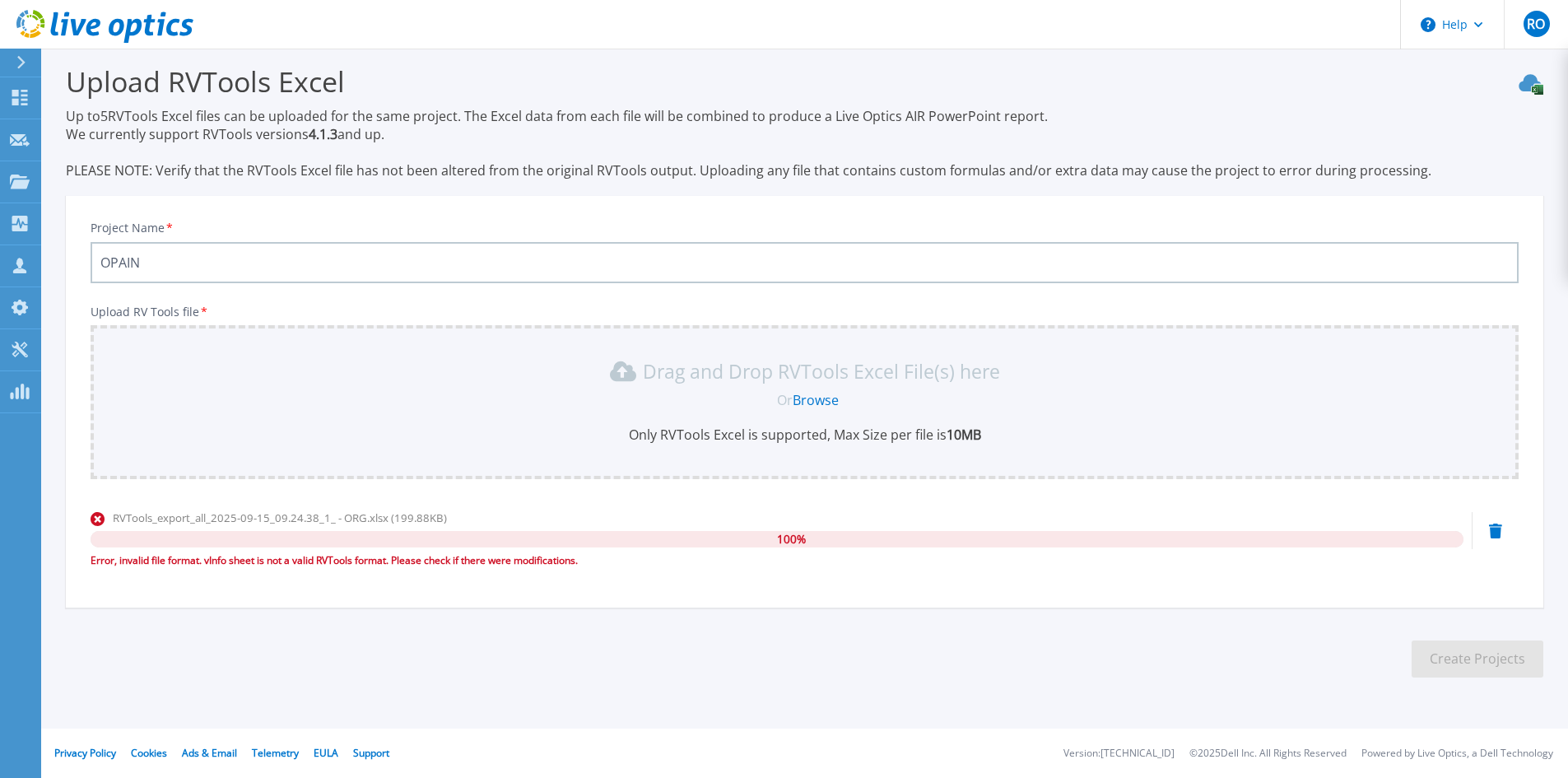
click at [147, 560] on div "Error, invalid file format. vInfo sheet is not a valid RVTools format. Please c…" at bounding box center [777, 560] width 1373 height 17
copy div "Error, invalid file format. vInfo sheet is not a valid RVTools format. Please c…"
click at [809, 394] on link "Browse" at bounding box center [815, 399] width 46 height 18
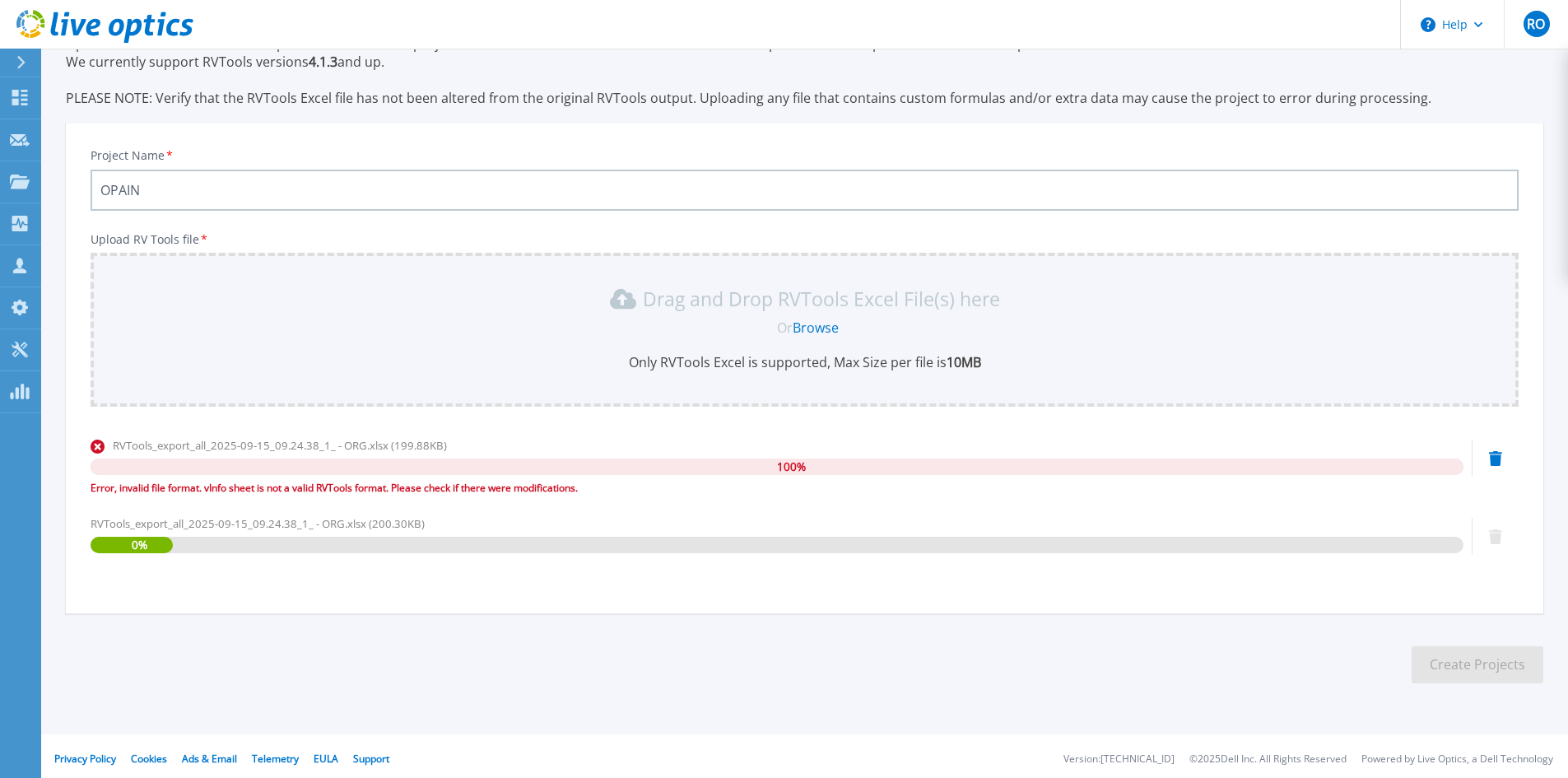
scroll to position [89, 0]
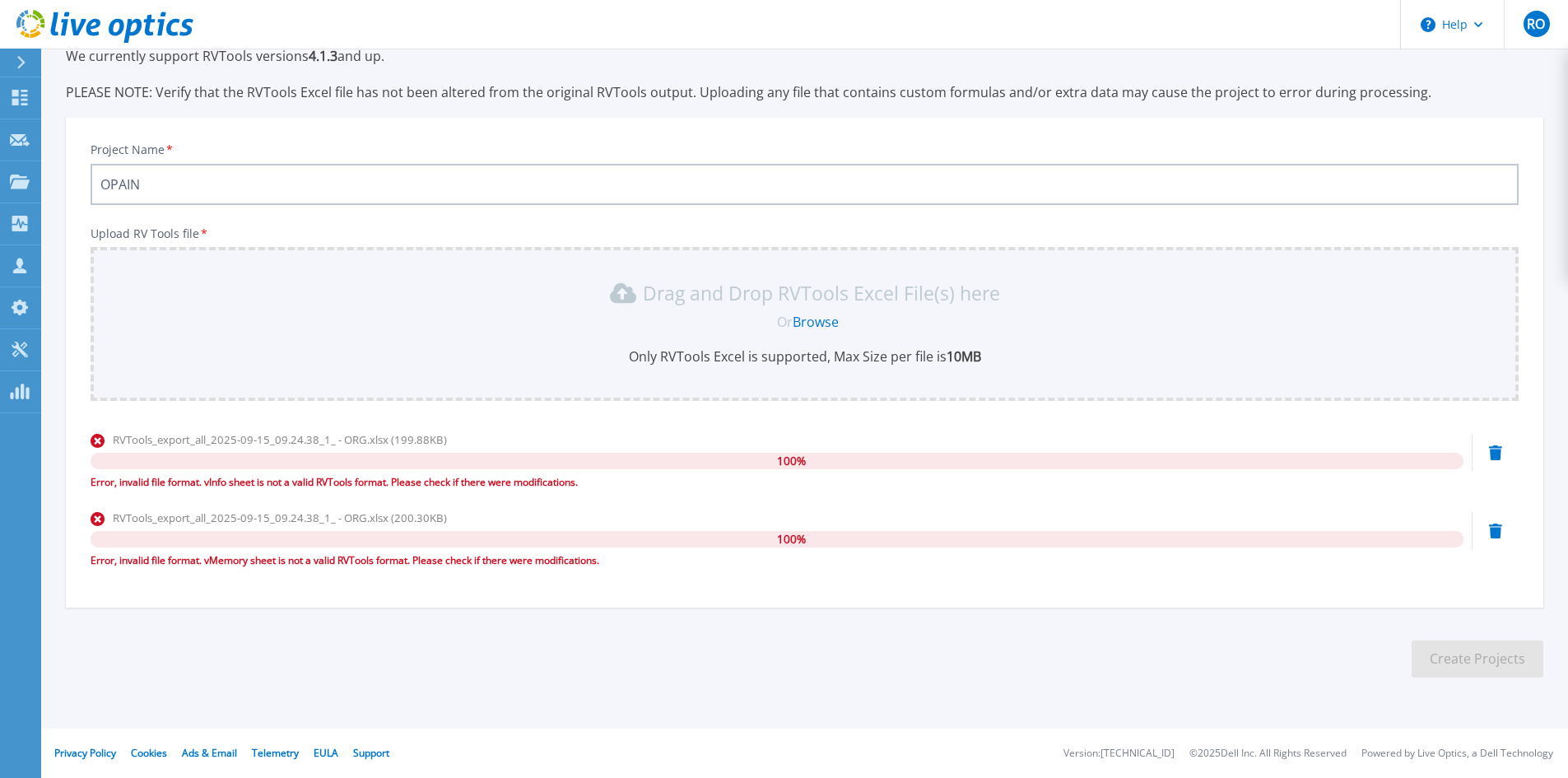
click at [221, 557] on div "Error, invalid file format. vMemory sheet is not a valid RVTools format. Please…" at bounding box center [777, 560] width 1373 height 17
copy div "Error, invalid file format. vMemory sheet is not a valid RVTools format. Please…"
click at [829, 317] on link "Browse" at bounding box center [815, 322] width 46 height 18
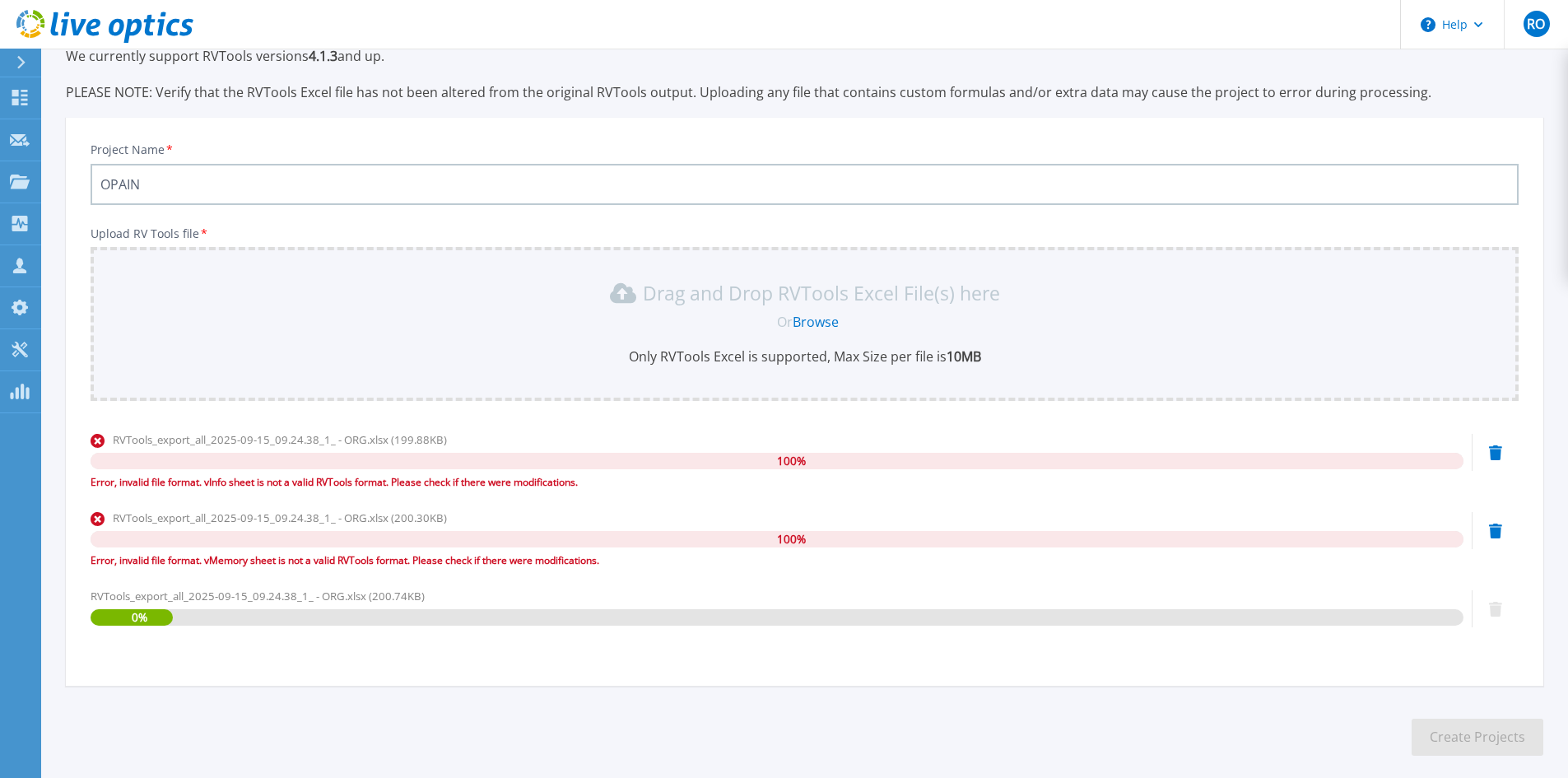
scroll to position [167, 0]
